Goal: Obtain resource: Download file/media

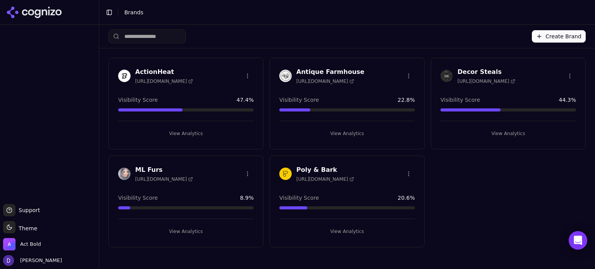
click at [506, 205] on div "ActionHeat [URL][DOMAIN_NAME] Visibility Score 47.4 % View Analytics Antique Fa…" at bounding box center [346, 153] width 477 height 190
click at [477, 72] on h3 "Decor Steals" at bounding box center [486, 71] width 58 height 9
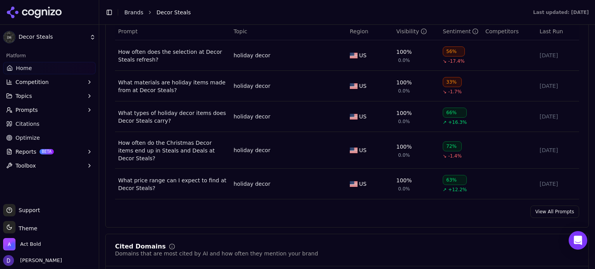
scroll to position [671, 0]
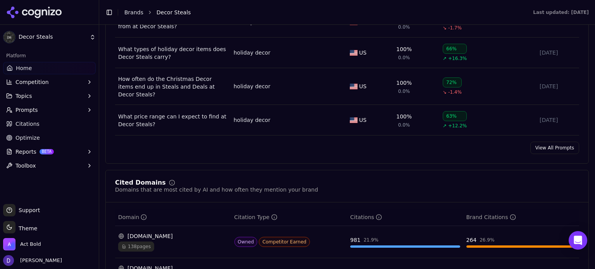
click at [533, 156] on div "Prompt Metrics A detailed view of prompt performance and citations Prompt Topic…" at bounding box center [346, 42] width 483 height 244
click at [541, 149] on link "View All Prompts" at bounding box center [554, 148] width 49 height 12
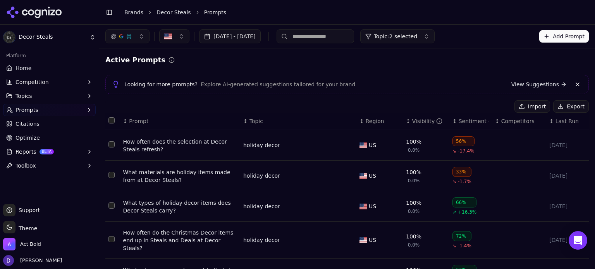
click at [557, 105] on button "Export" at bounding box center [571, 106] width 36 height 12
click at [417, 40] on span "Topic: 2 selected" at bounding box center [395, 37] width 43 height 8
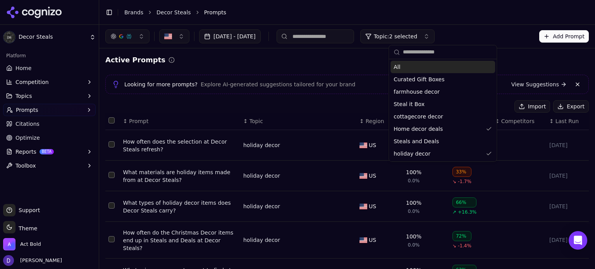
click at [408, 68] on div "All" at bounding box center [442, 67] width 105 height 12
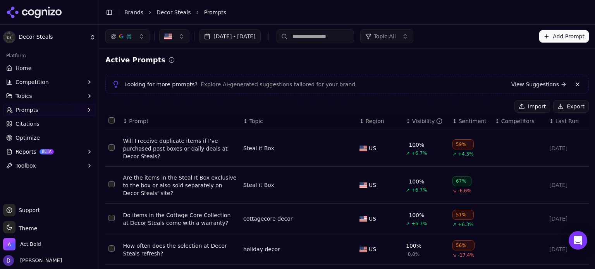
click at [563, 108] on button "Export" at bounding box center [571, 106] width 36 height 12
click at [124, 15] on link "Brands" at bounding box center [133, 12] width 19 height 6
